Goal: Task Accomplishment & Management: Use online tool/utility

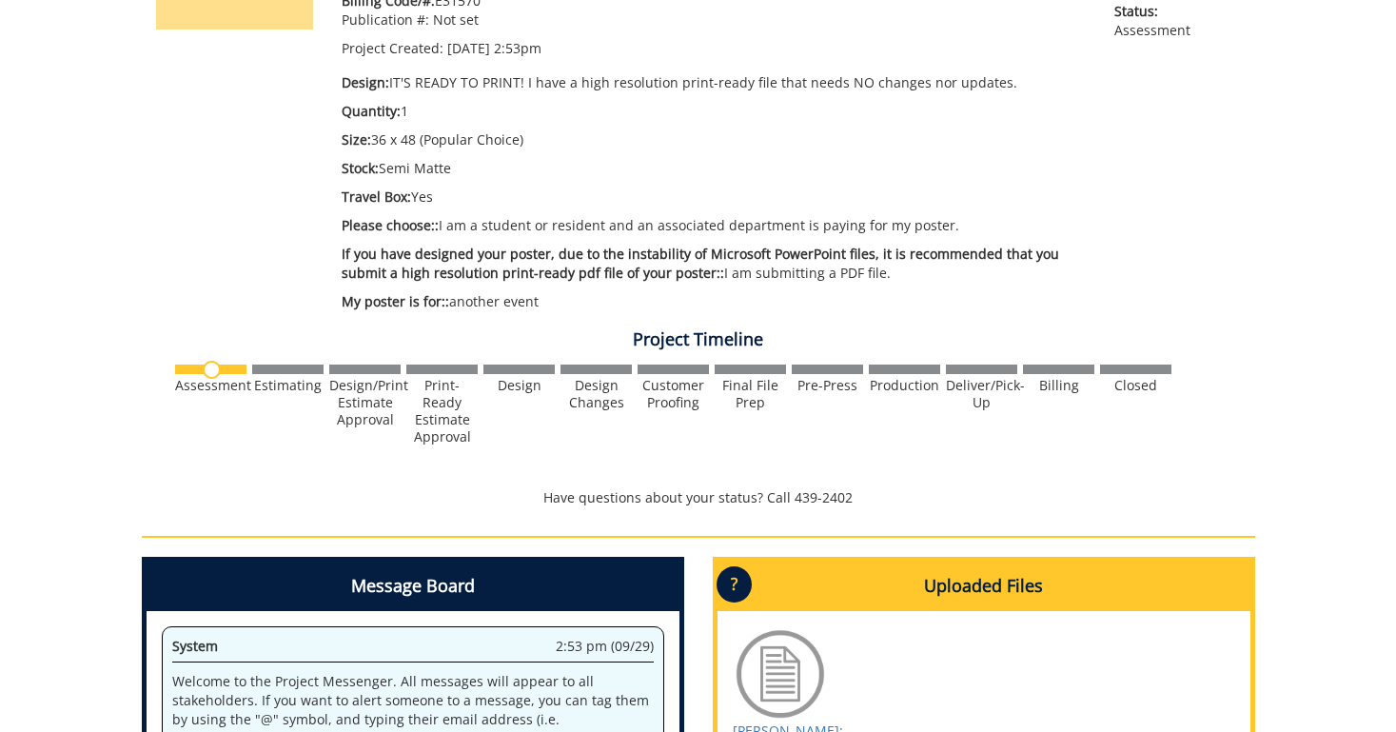
scroll to position [366, 0]
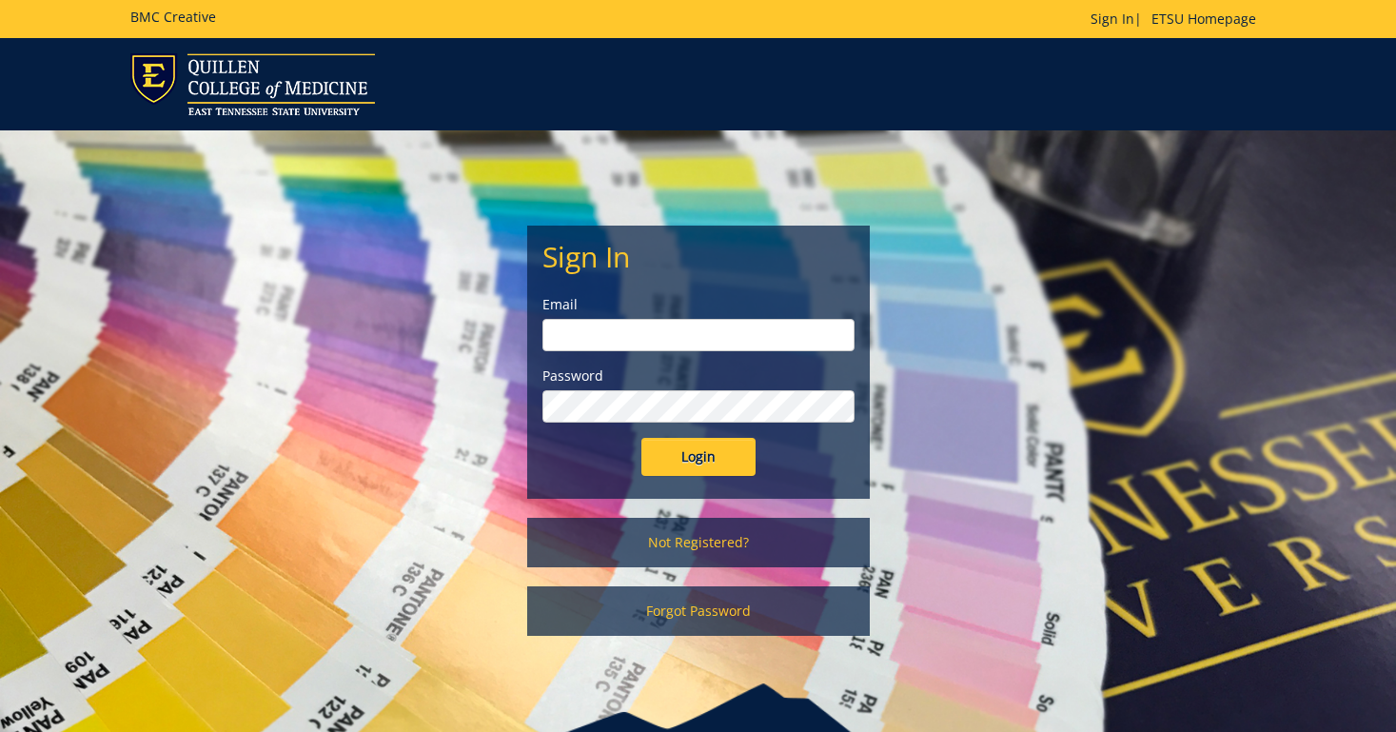
type input "[EMAIL_ADDRESS][DOMAIN_NAME]"
click at [667, 453] on input "Login" at bounding box center [698, 457] width 114 height 38
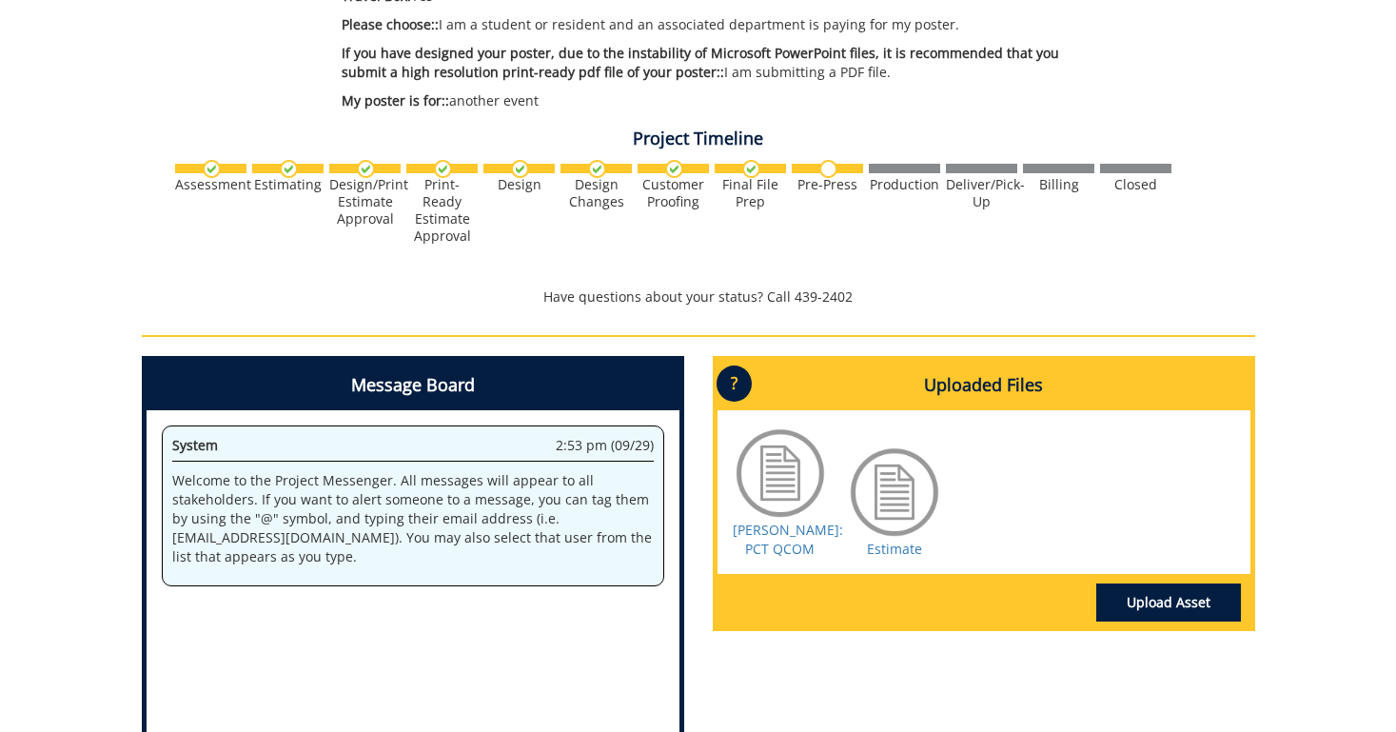
scroll to position [574, 0]
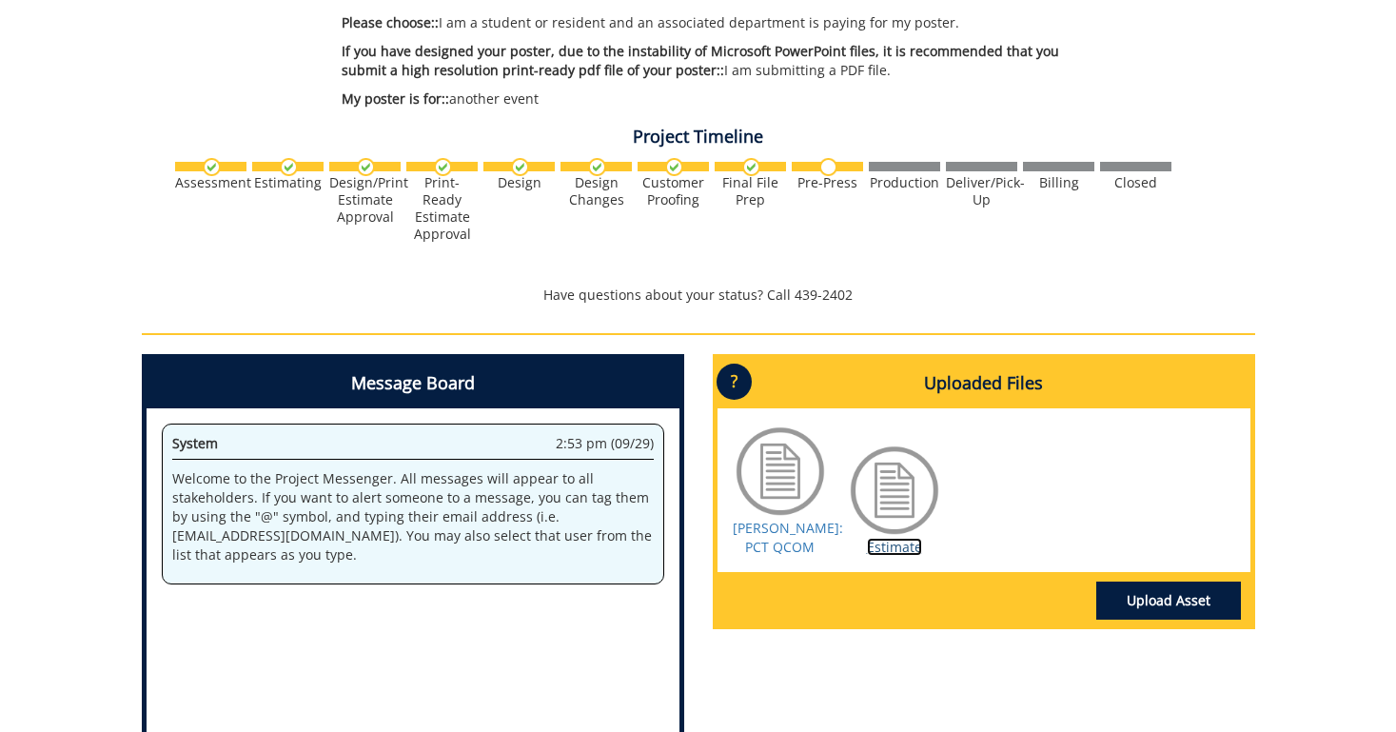
click at [890, 556] on link "Estimate" at bounding box center [894, 547] width 55 height 18
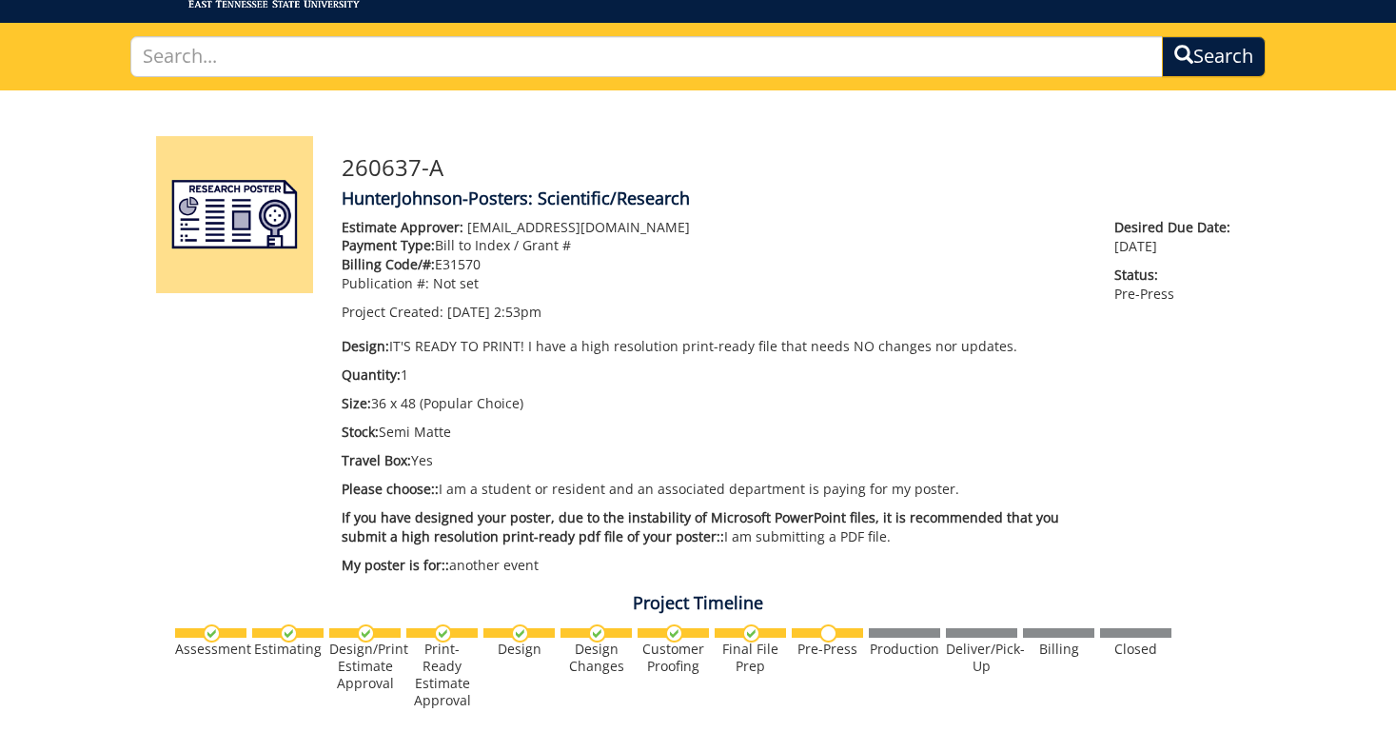
scroll to position [0, 0]
